Goal: Use online tool/utility: Utilize a website feature to perform a specific function

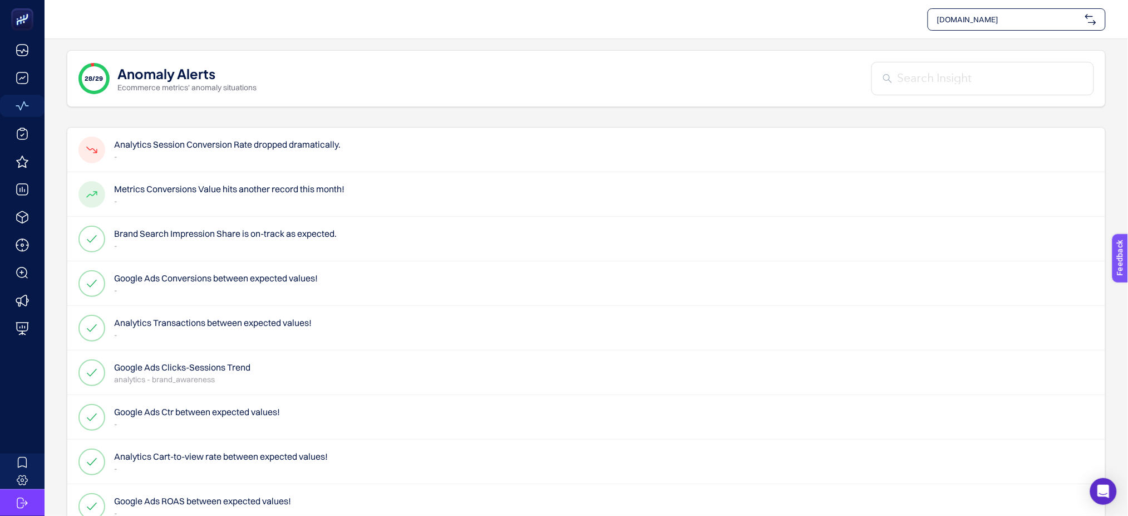
click at [278, 152] on p "-" at bounding box center [227, 156] width 227 height 11
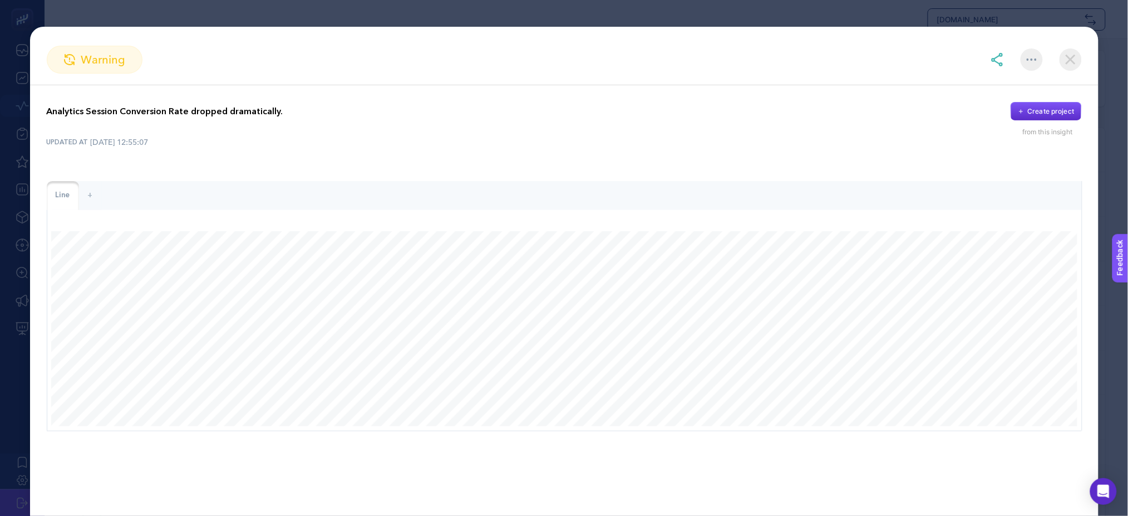
click at [1063, 59] on img at bounding box center [1071, 59] width 22 height 22
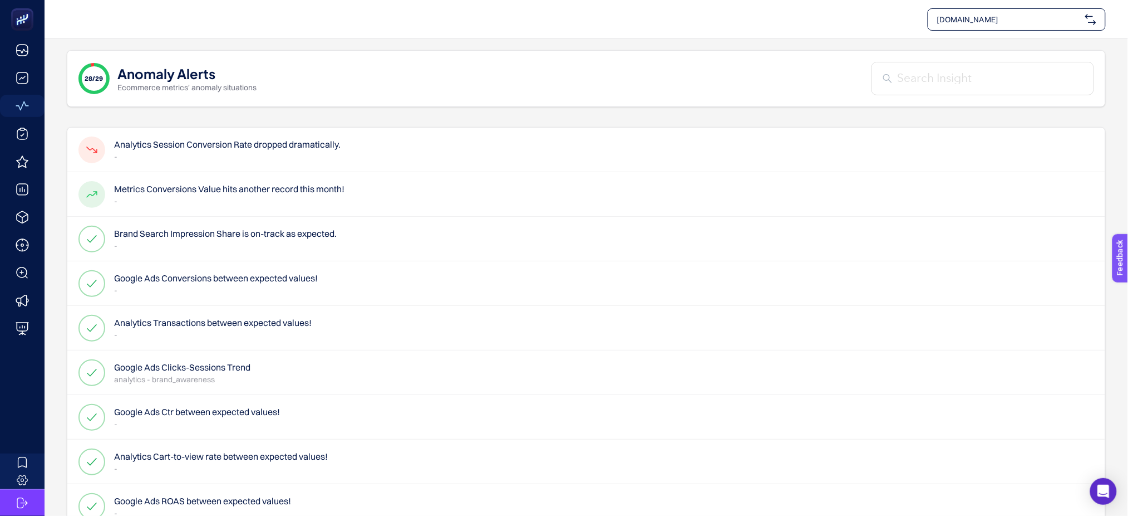
click at [239, 140] on h4 "Analytics Session Conversion Rate dropped dramatically." at bounding box center [227, 144] width 227 height 13
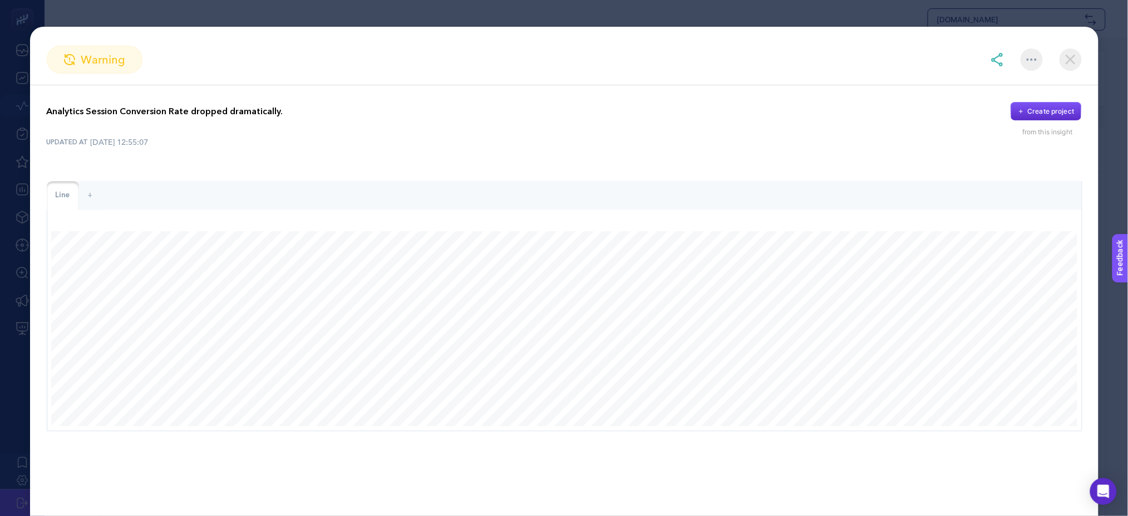
click at [1066, 66] on img at bounding box center [1071, 59] width 22 height 22
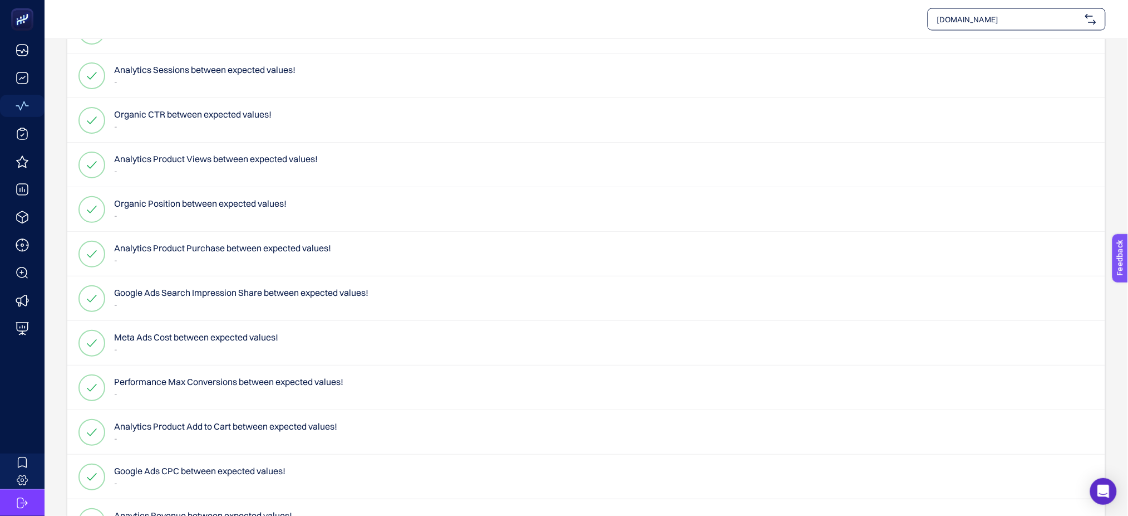
scroll to position [593, 0]
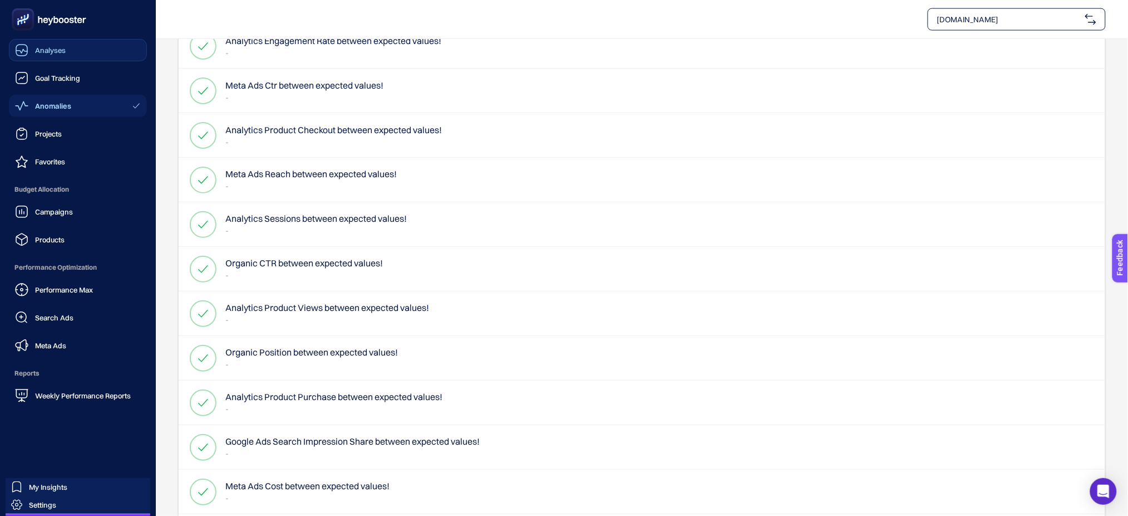
click at [63, 52] on span "Analyses" at bounding box center [50, 50] width 31 height 9
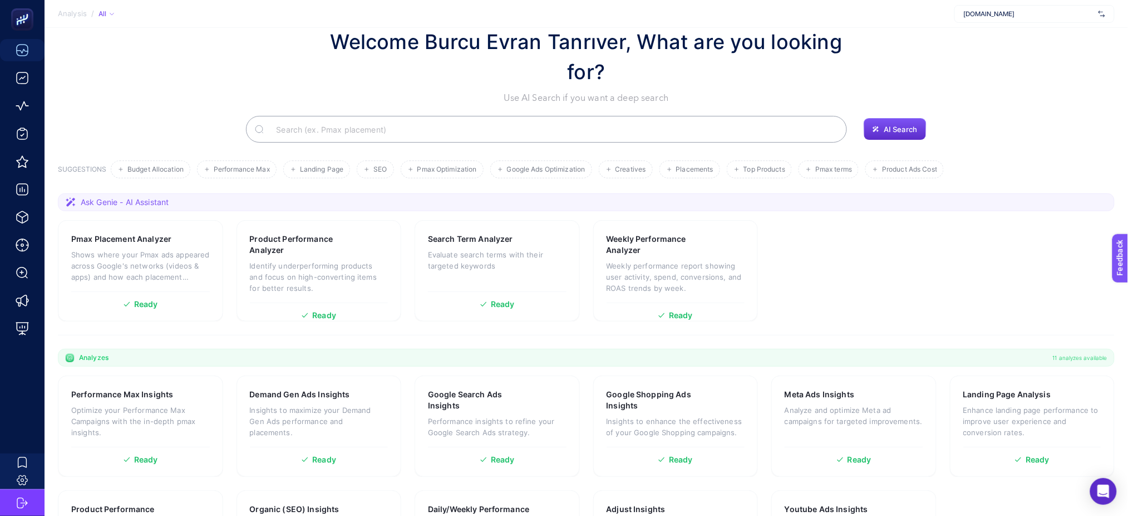
scroll to position [74, 0]
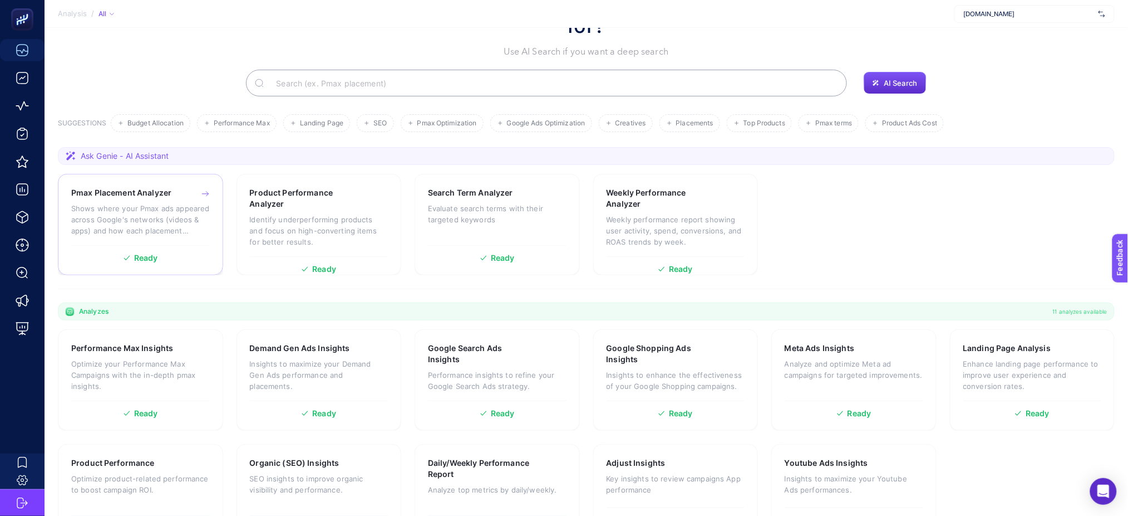
click at [173, 217] on p "Shows where your Pmax ads appeared across Google's networks (videos & apps) and…" at bounding box center [140, 219] width 139 height 33
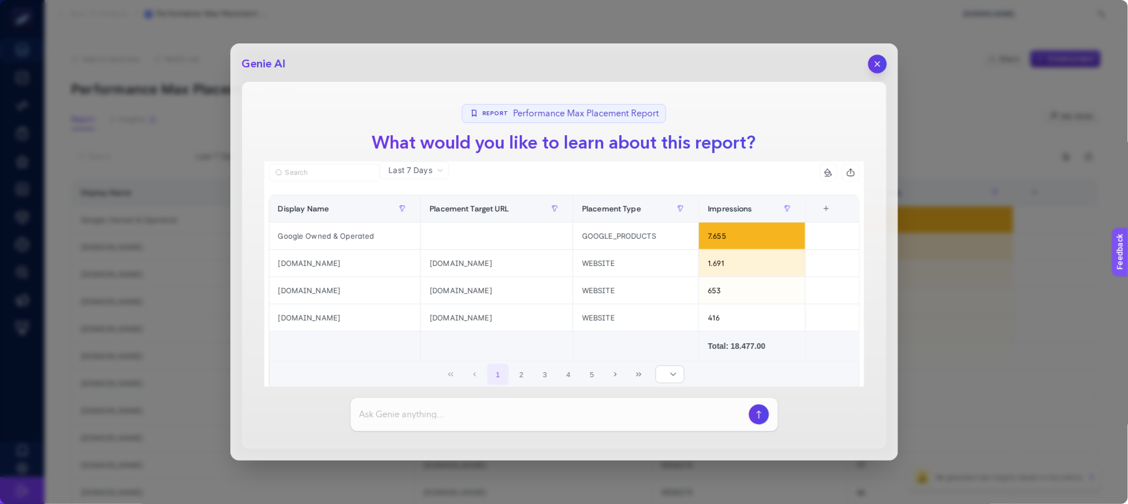
click at [879, 63] on icon "button" at bounding box center [877, 64] width 9 height 9
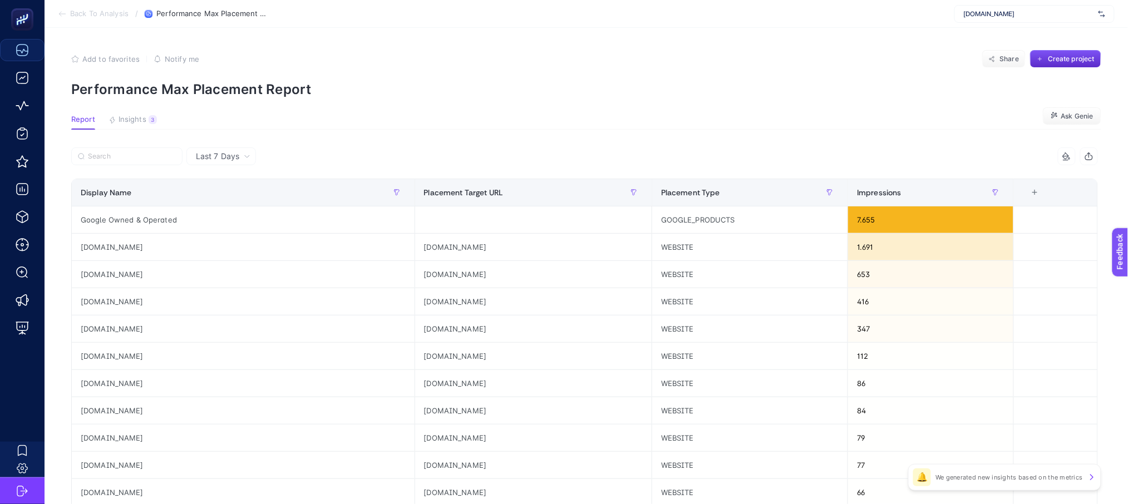
drag, startPoint x: 1049, startPoint y: 191, endPoint x: 1039, endPoint y: 194, distance: 10.6
click at [1046, 192] on div "+" at bounding box center [1035, 192] width 21 height 9
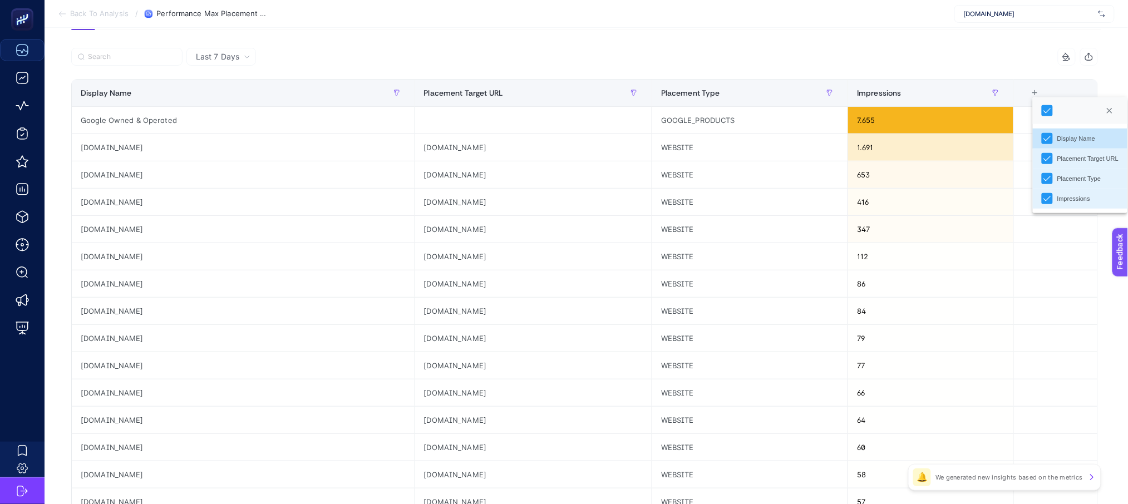
scroll to position [74, 0]
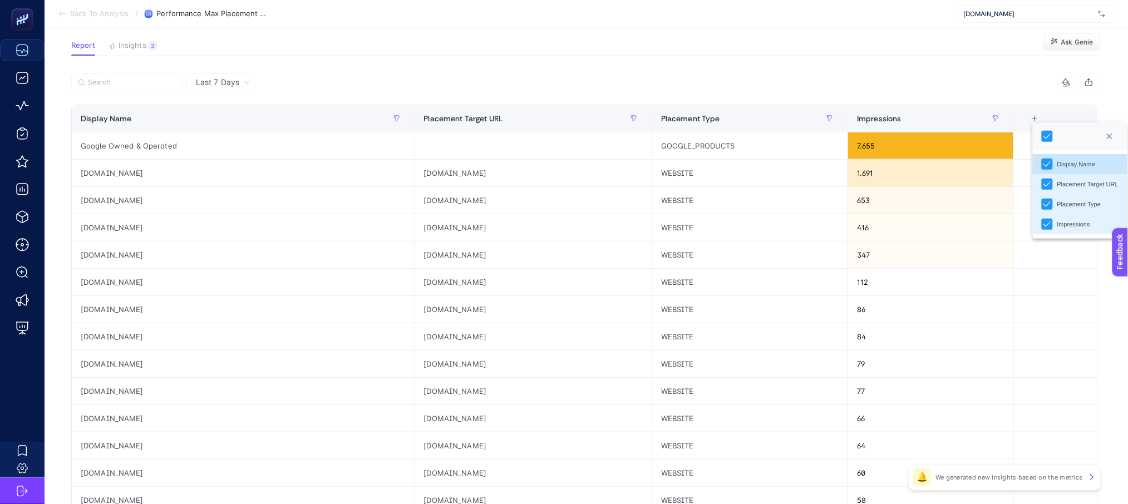
click at [887, 85] on div "Impressions" at bounding box center [842, 82] width 514 height 18
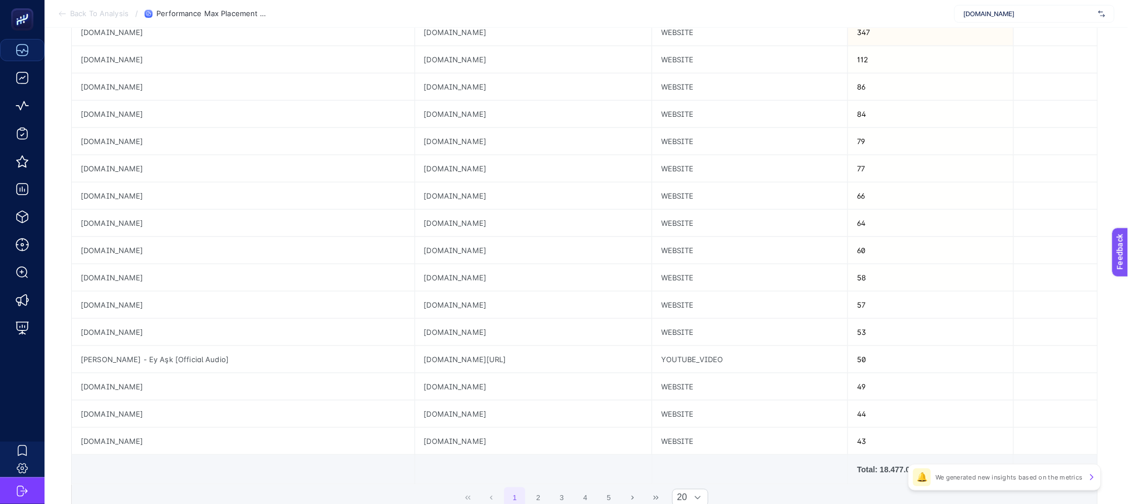
scroll to position [394, 0]
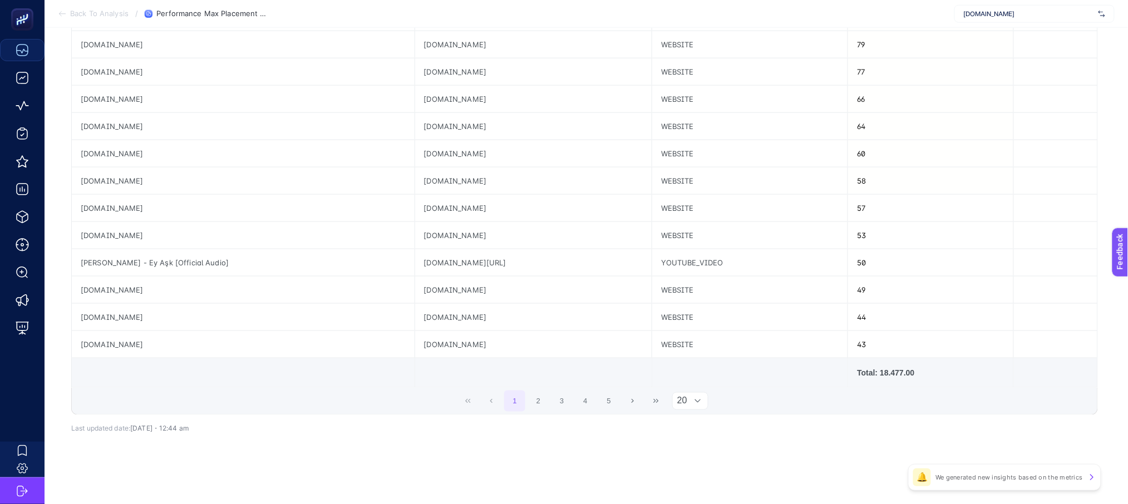
click at [709, 397] on div at bounding box center [698, 401] width 21 height 17
click at [684, 451] on li "50" at bounding box center [697, 449] width 36 height 22
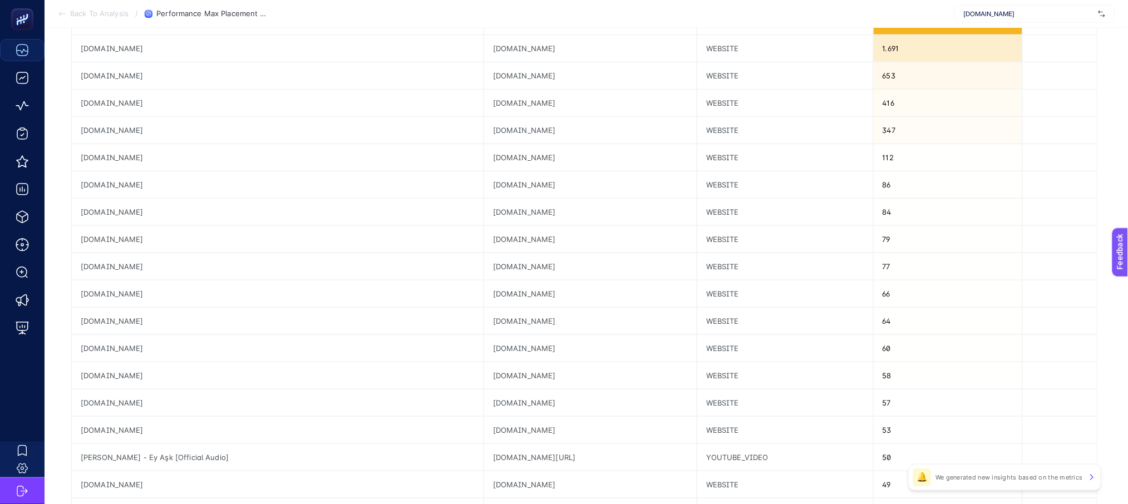
scroll to position [100, 7]
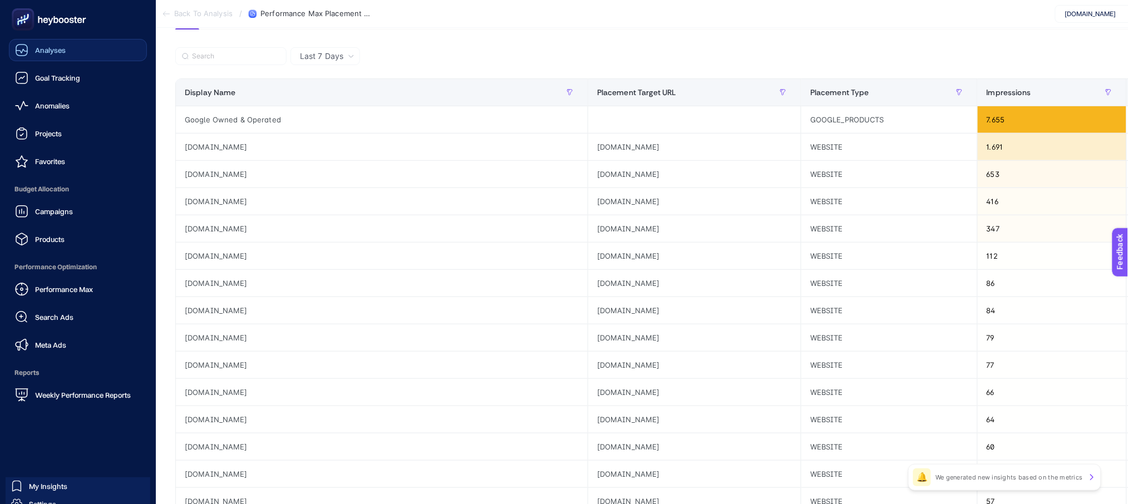
click at [51, 44] on div "Analyses" at bounding box center [40, 49] width 51 height 13
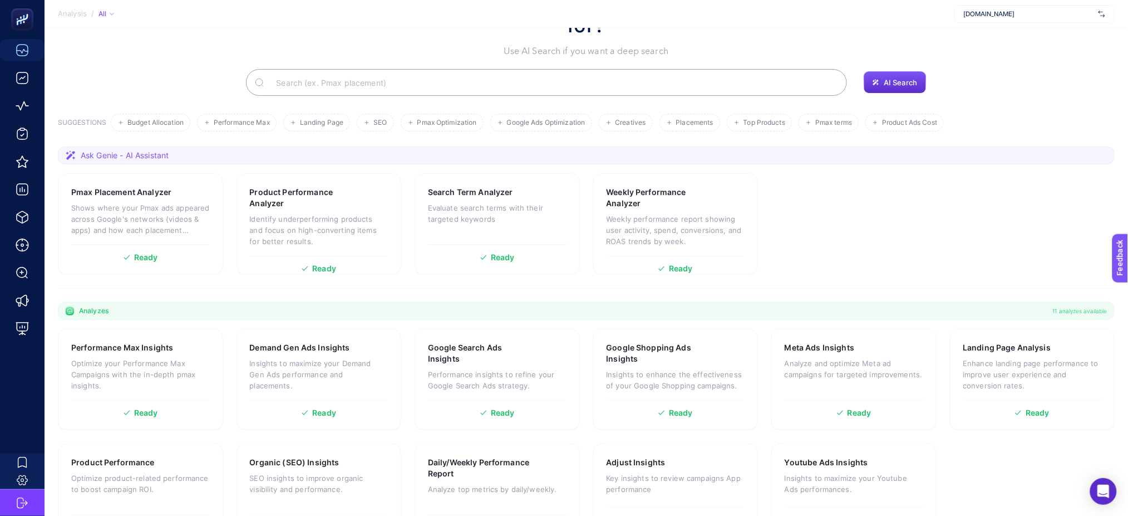
scroll to position [74, 0]
